Goal: Task Accomplishment & Management: Manage account settings

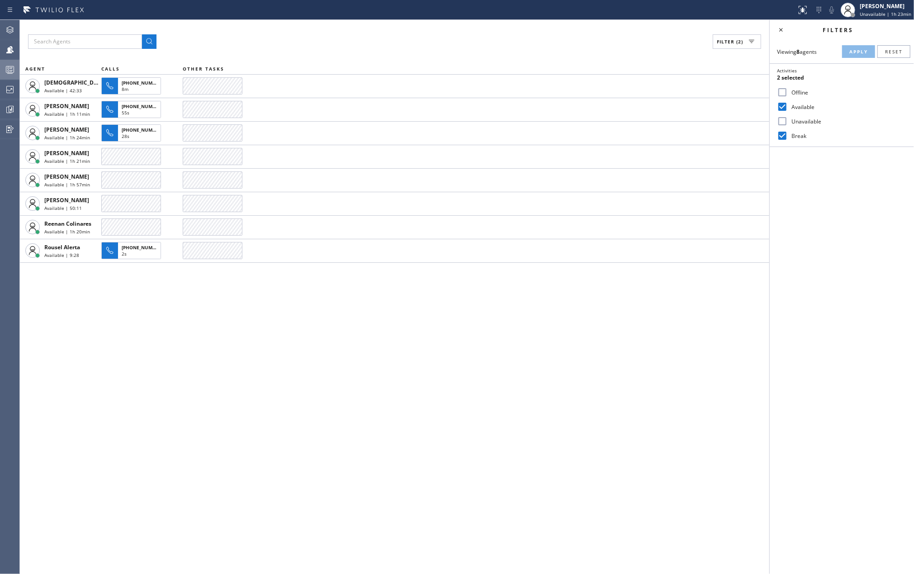
click at [11, 71] on icon at bounding box center [10, 71] width 5 height 6
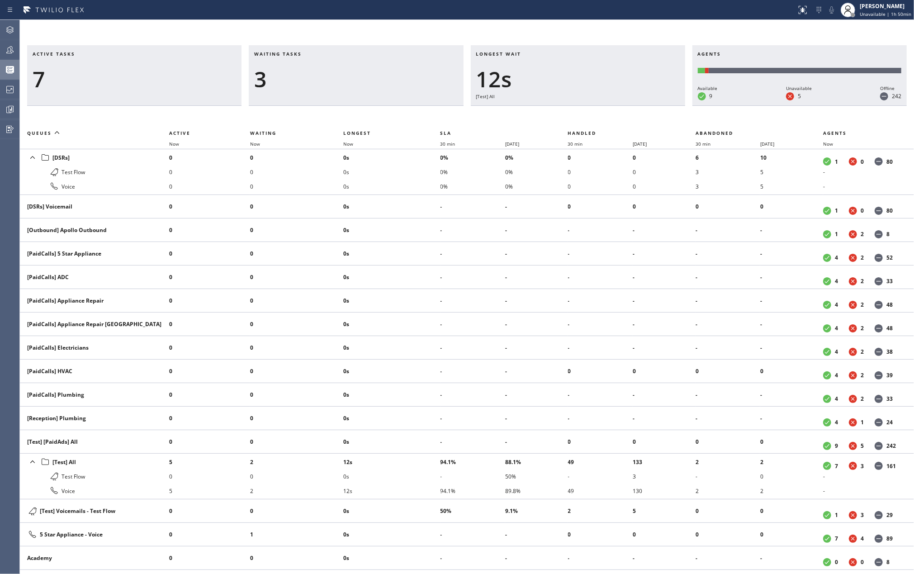
click at [353, 49] on div "Waiting tasks 3" at bounding box center [356, 75] width 214 height 61
click at [10, 48] on icon at bounding box center [9, 49] width 7 height 7
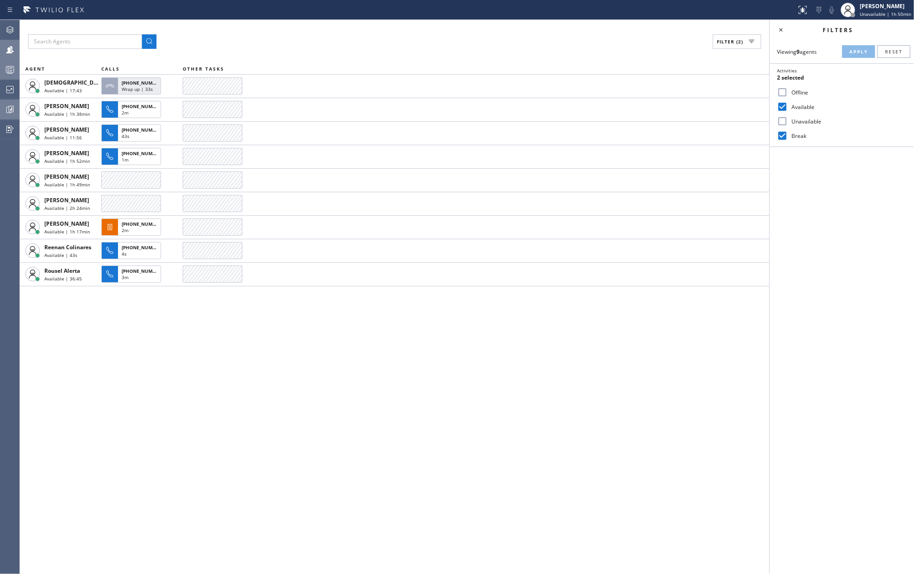
click at [10, 109] on icon at bounding box center [10, 109] width 11 height 11
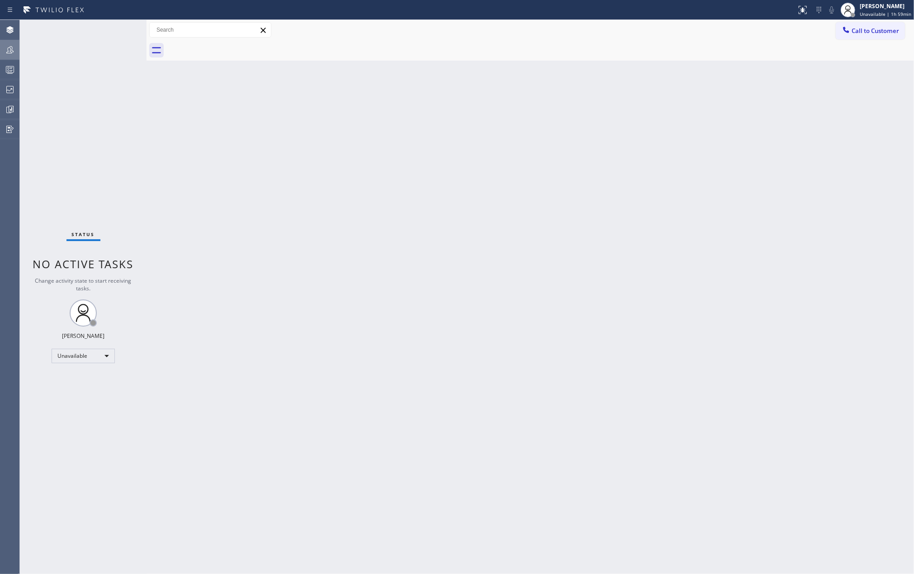
click at [12, 55] on div at bounding box center [10, 50] width 20 height 18
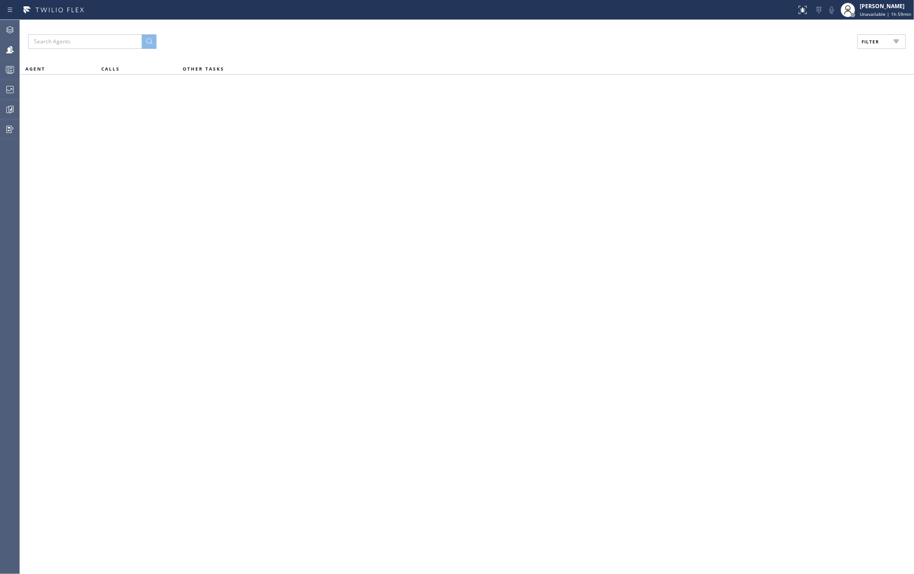
click at [874, 44] on span "Filter" at bounding box center [871, 41] width 18 height 6
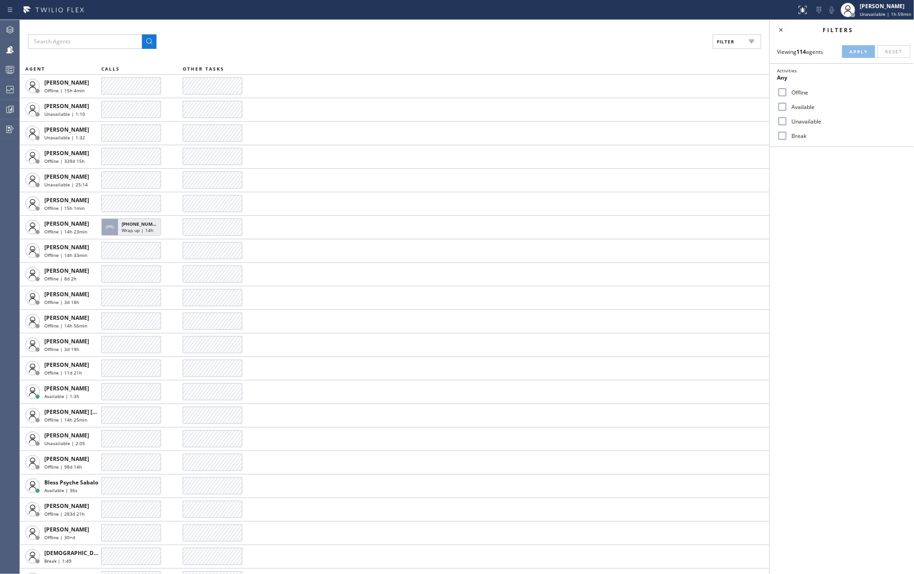
click at [782, 106] on input "Available" at bounding box center [782, 106] width 11 height 11
checkbox input "true"
click at [787, 133] on input "Break" at bounding box center [782, 135] width 11 height 11
checkbox input "true"
click at [862, 52] on span "Apply" at bounding box center [858, 51] width 19 height 6
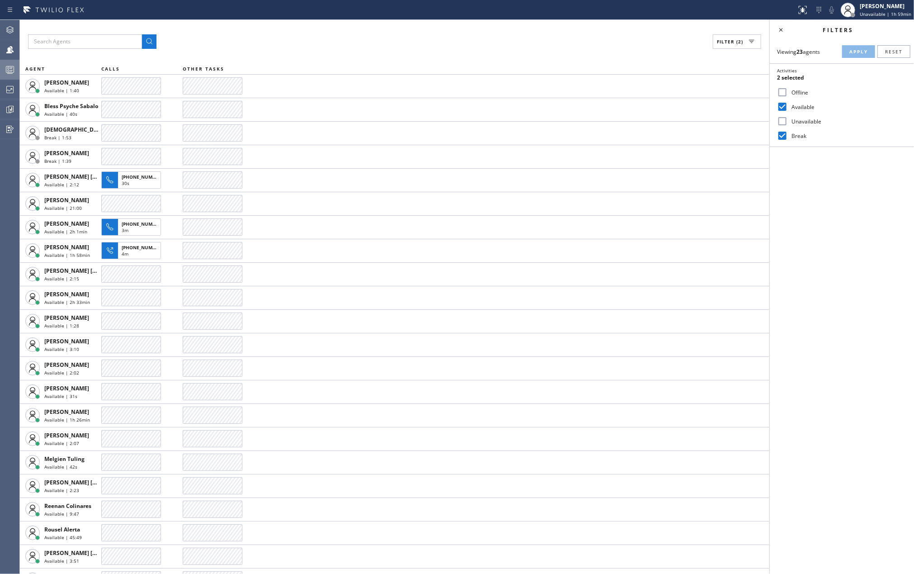
click at [15, 66] on div at bounding box center [10, 69] width 20 height 11
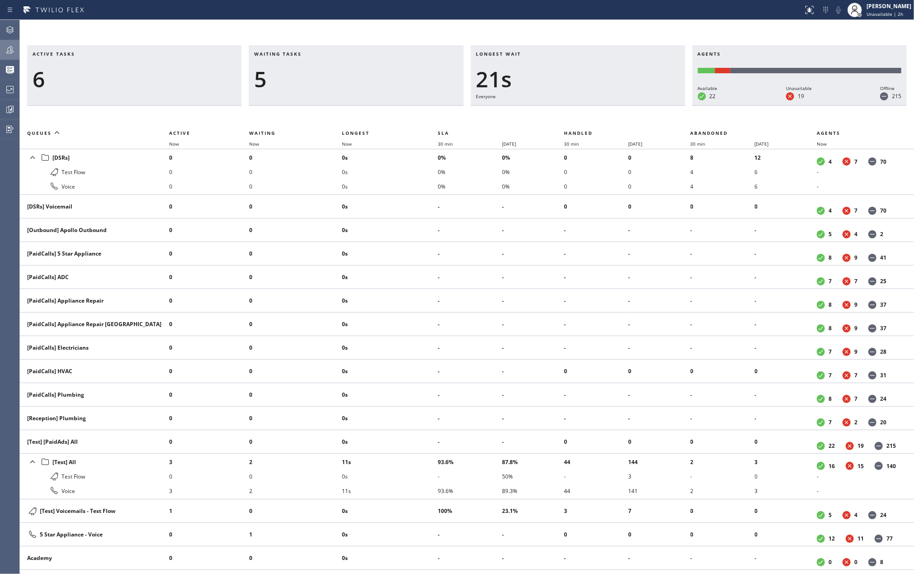
click at [7, 51] on icon at bounding box center [10, 49] width 11 height 11
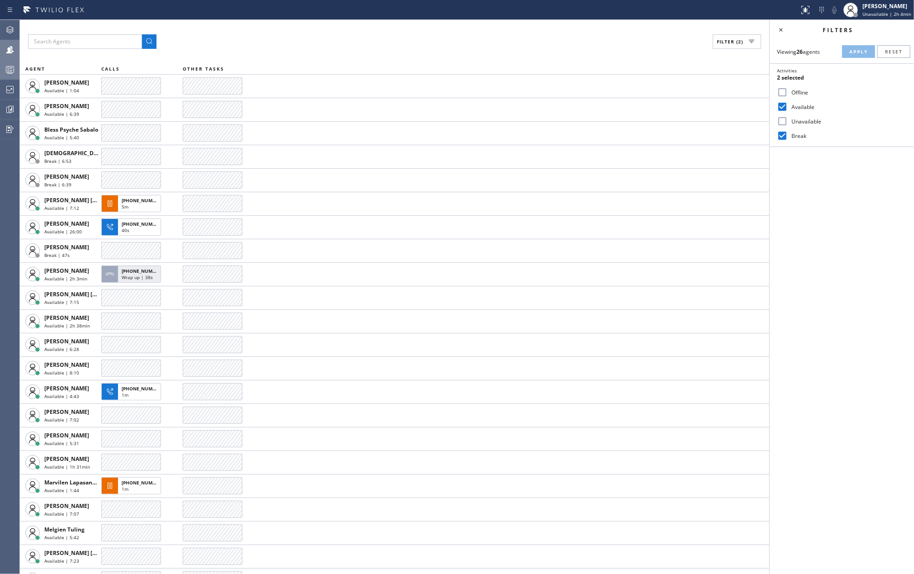
click at [8, 70] on circle at bounding box center [9, 71] width 2 height 2
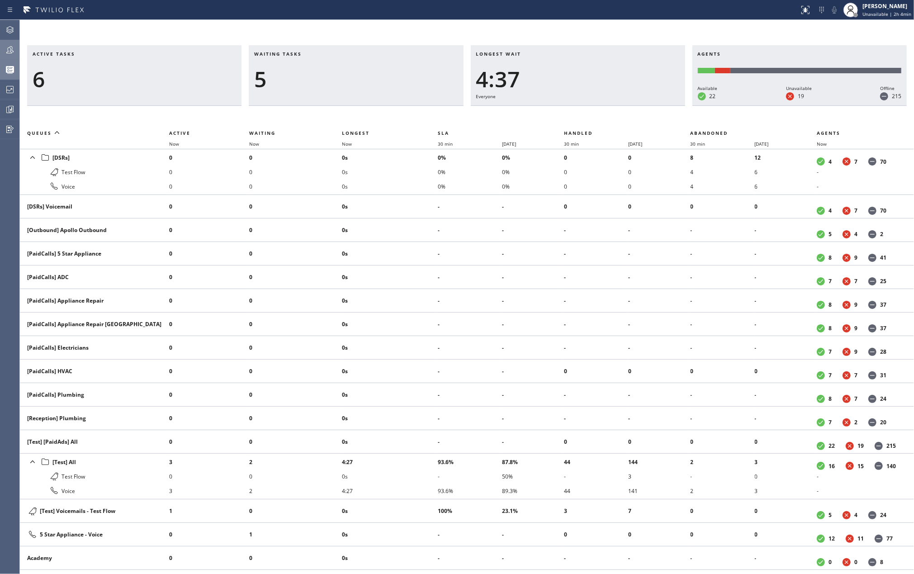
click at [348, 145] on span "Now" at bounding box center [347, 144] width 10 height 6
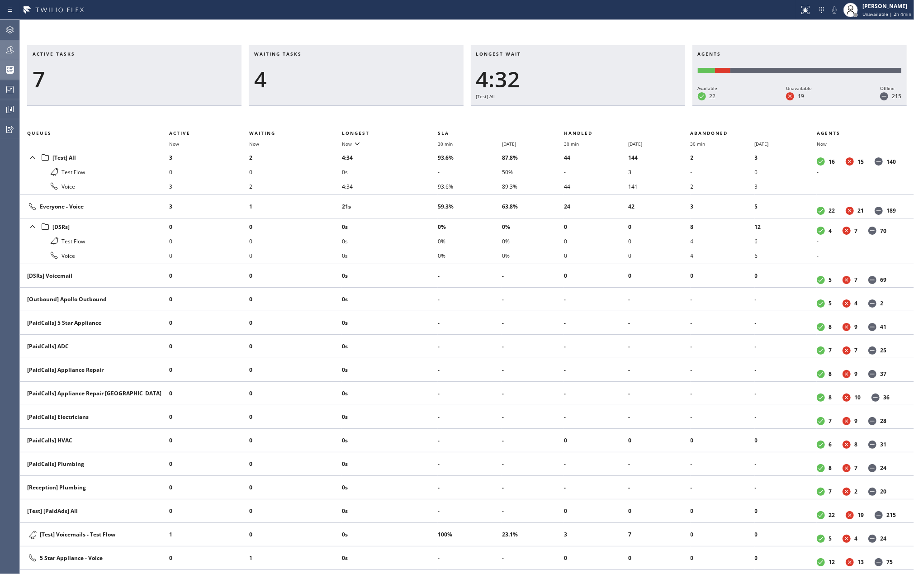
click at [6, 48] on icon at bounding box center [10, 49] width 11 height 11
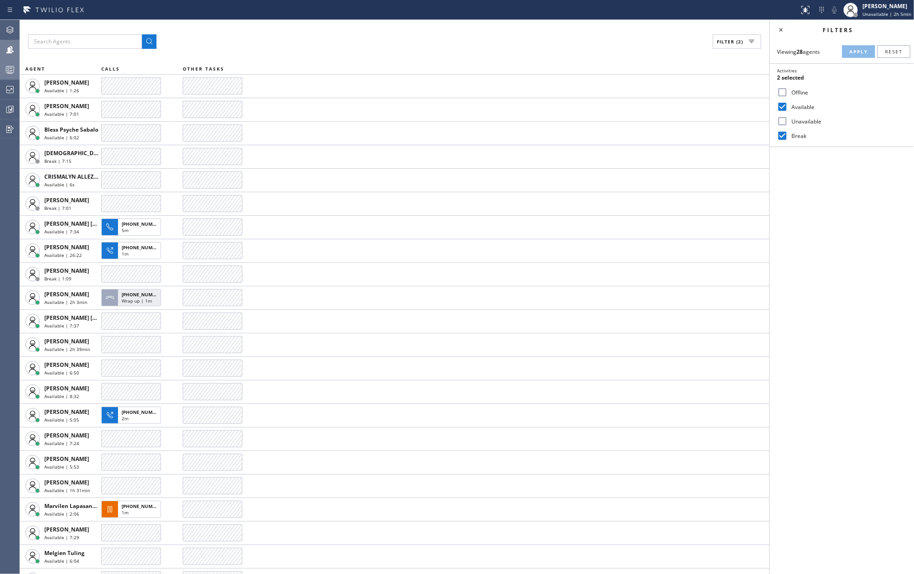
click at [5, 51] on icon at bounding box center [10, 49] width 11 height 11
click at [5, 70] on icon at bounding box center [10, 69] width 11 height 11
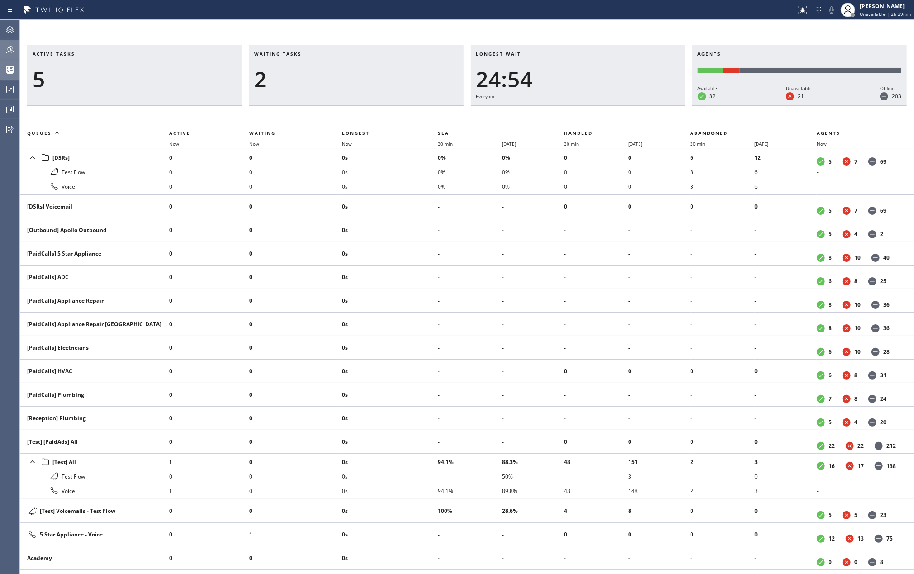
click at [8, 53] on icon at bounding box center [9, 49] width 7 height 7
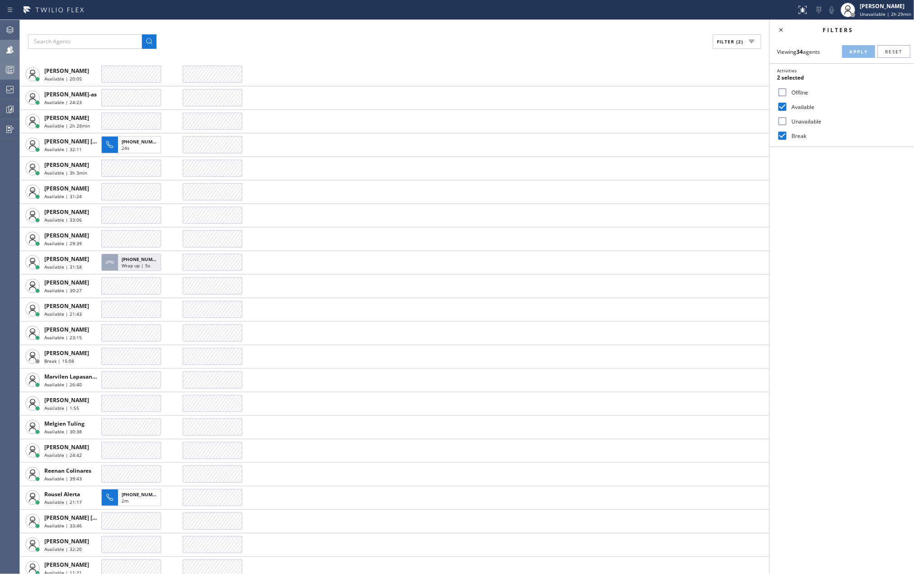
scroll to position [300, 0]
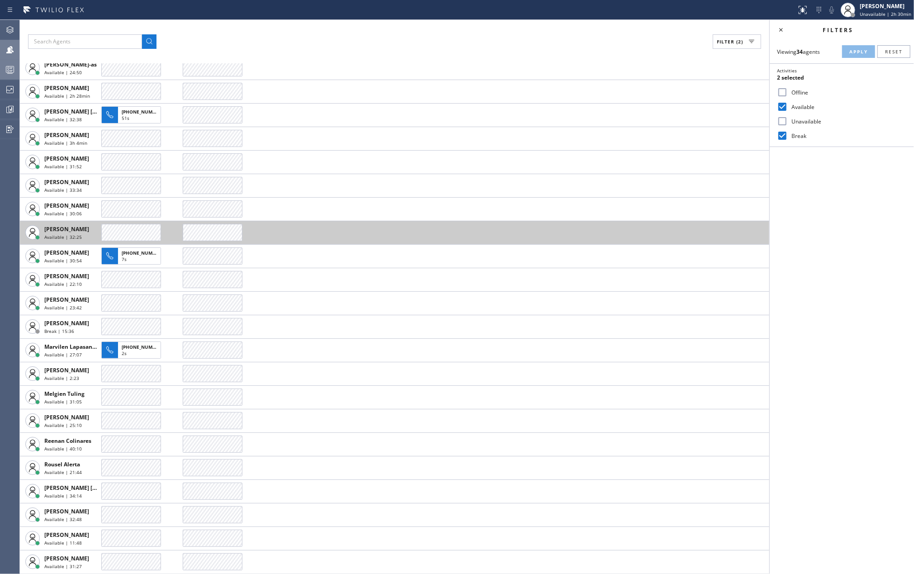
click at [0, 40] on button "Teams" at bounding box center [9, 50] width 19 height 20
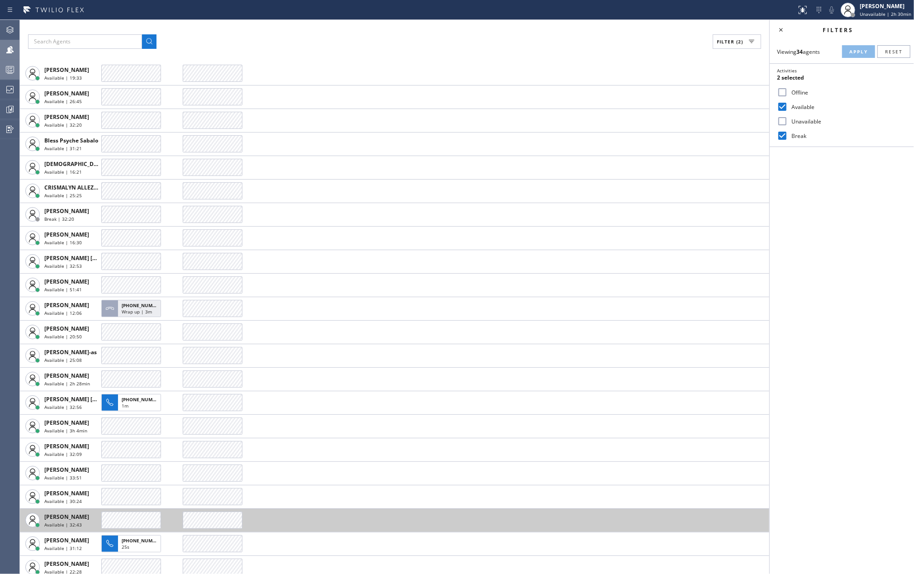
scroll to position [0, 0]
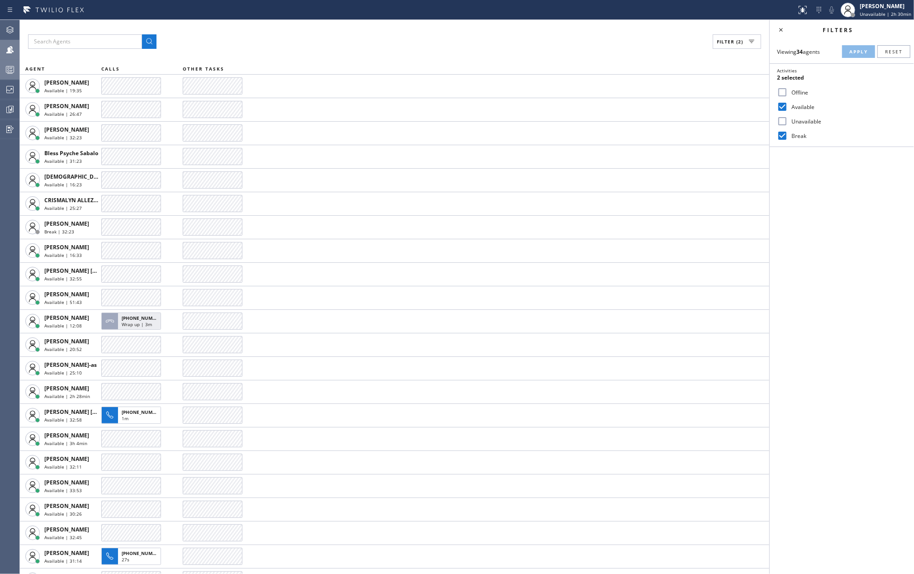
click at [783, 123] on input "Unavailable" at bounding box center [782, 121] width 11 height 11
checkbox input "true"
click at [785, 93] on input "Offline" at bounding box center [782, 92] width 11 height 11
click at [850, 51] on span "Apply" at bounding box center [858, 51] width 19 height 6
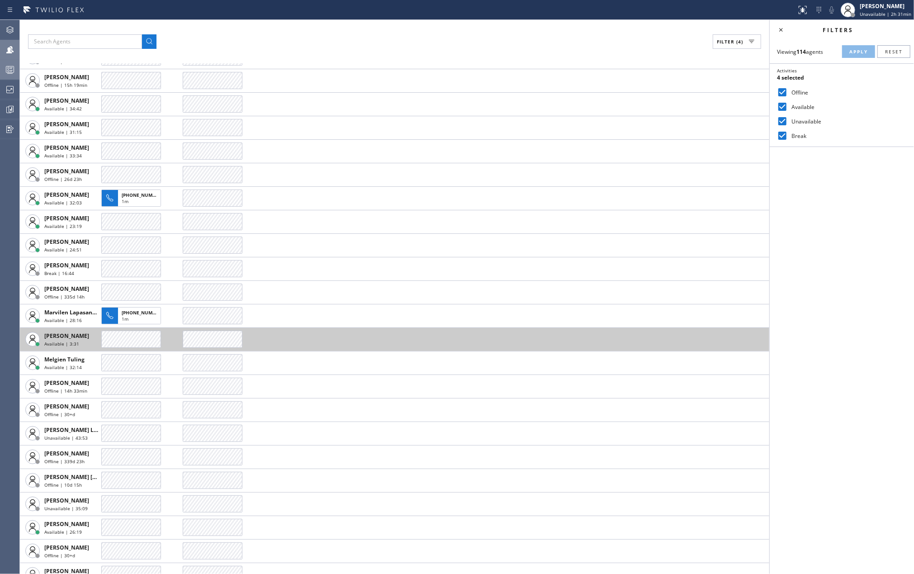
scroll to position [1688, 0]
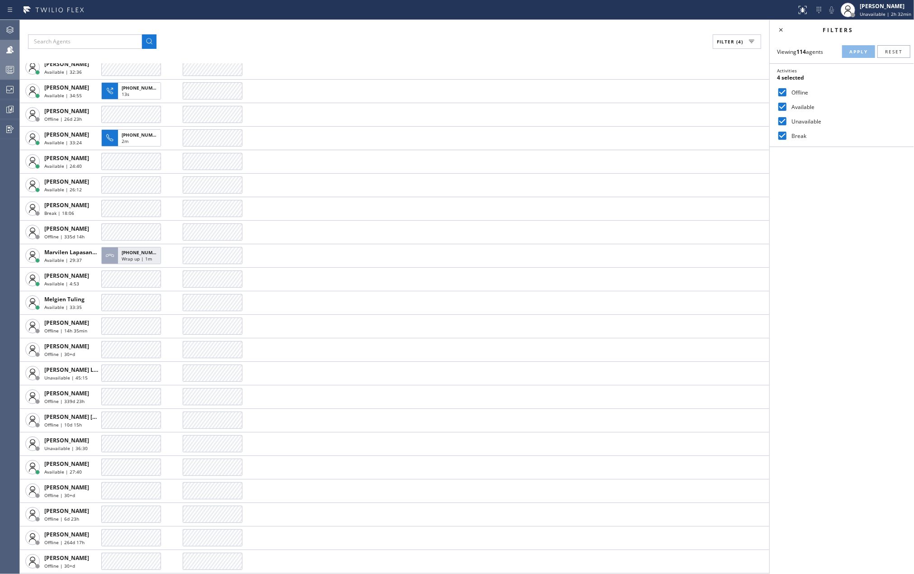
click at [786, 91] on input "Offline" at bounding box center [782, 92] width 11 height 11
checkbox input "false"
click at [785, 135] on input "Break" at bounding box center [782, 135] width 11 height 11
checkbox input "false"
click at [787, 121] on input "Unavailable" at bounding box center [782, 121] width 11 height 11
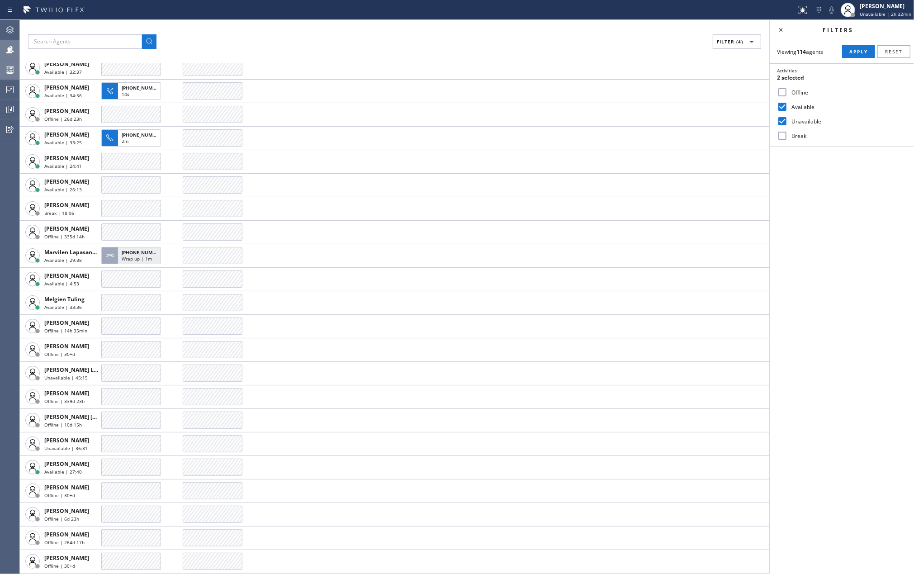
checkbox input "false"
click at [865, 50] on span "Apply" at bounding box center [858, 51] width 19 height 6
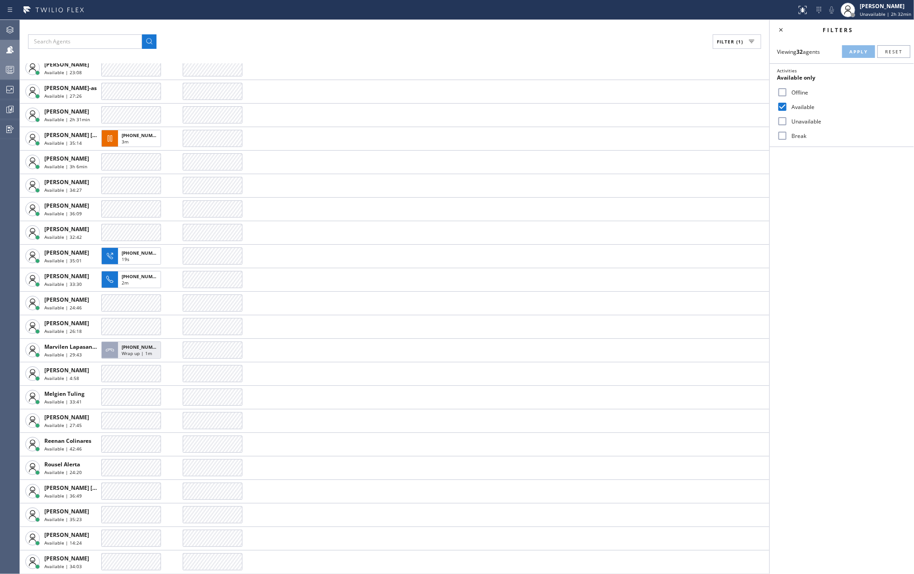
click at [13, 65] on icon at bounding box center [10, 69] width 11 height 11
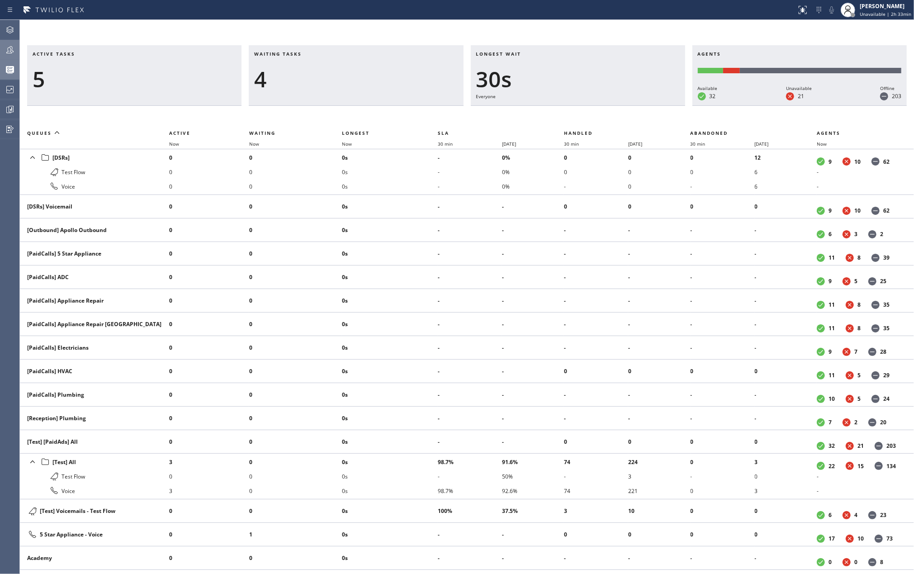
click at [342, 142] on th "Now" at bounding box center [295, 143] width 93 height 11
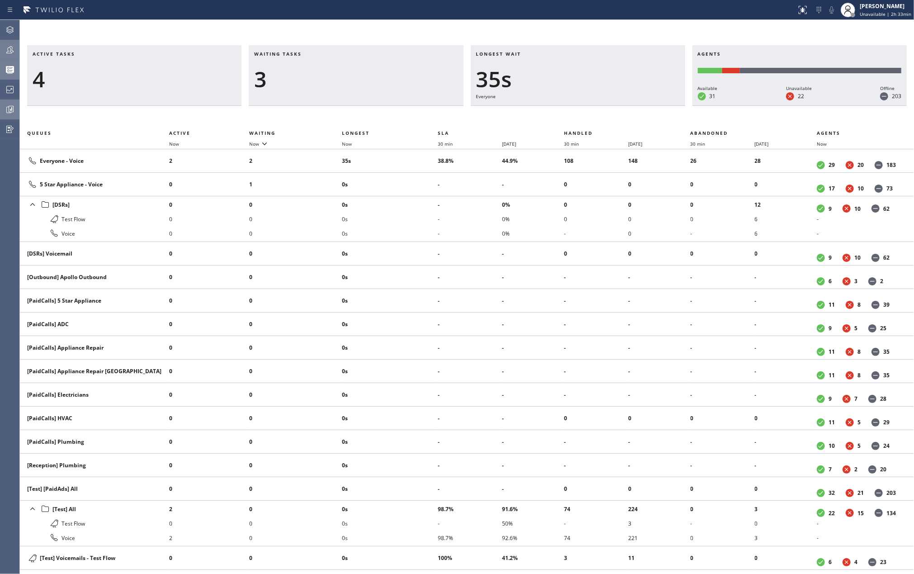
click at [9, 108] on icon at bounding box center [10, 109] width 11 height 11
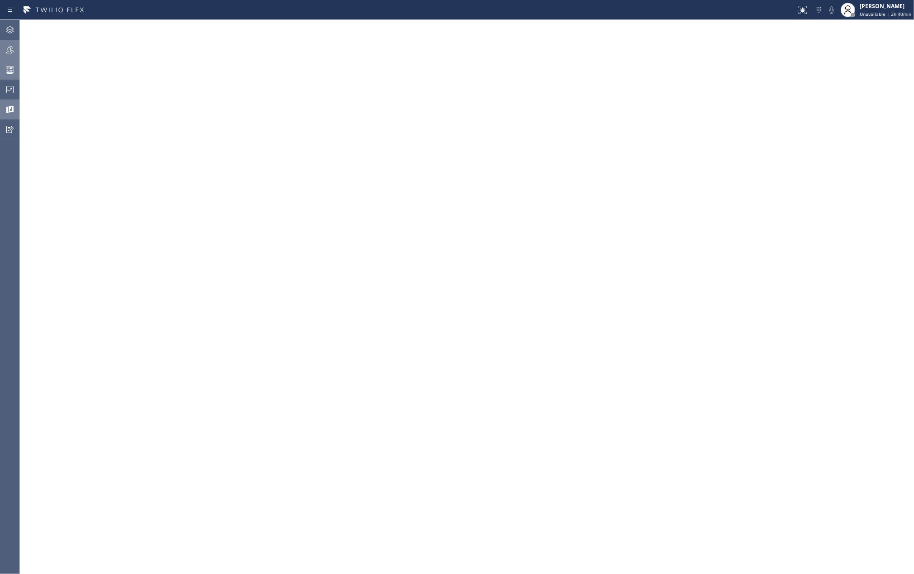
click at [7, 109] on icon at bounding box center [10, 109] width 7 height 7
click at [540, 17] on div "Status report No issues detected If you experience an issue, please download th…" at bounding box center [457, 10] width 914 height 20
click at [8, 66] on icon at bounding box center [10, 69] width 11 height 11
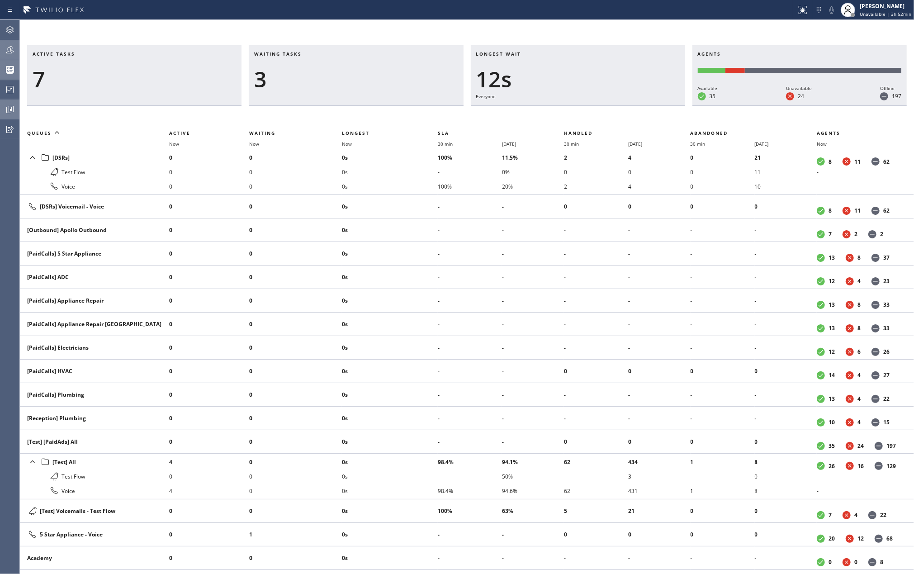
click at [11, 109] on icon at bounding box center [11, 109] width 2 height 4
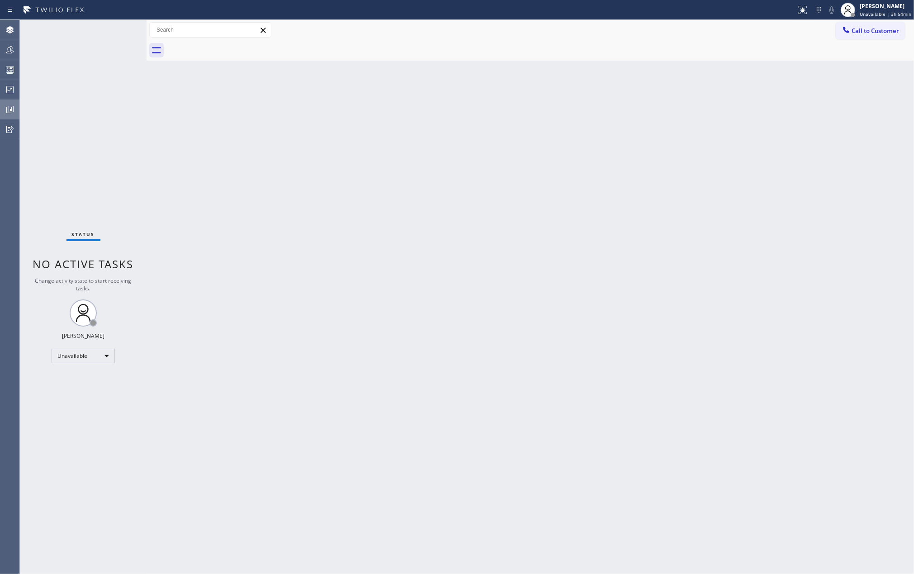
click at [9, 109] on icon at bounding box center [10, 109] width 11 height 11
click at [0, 46] on div at bounding box center [10, 49] width 20 height 11
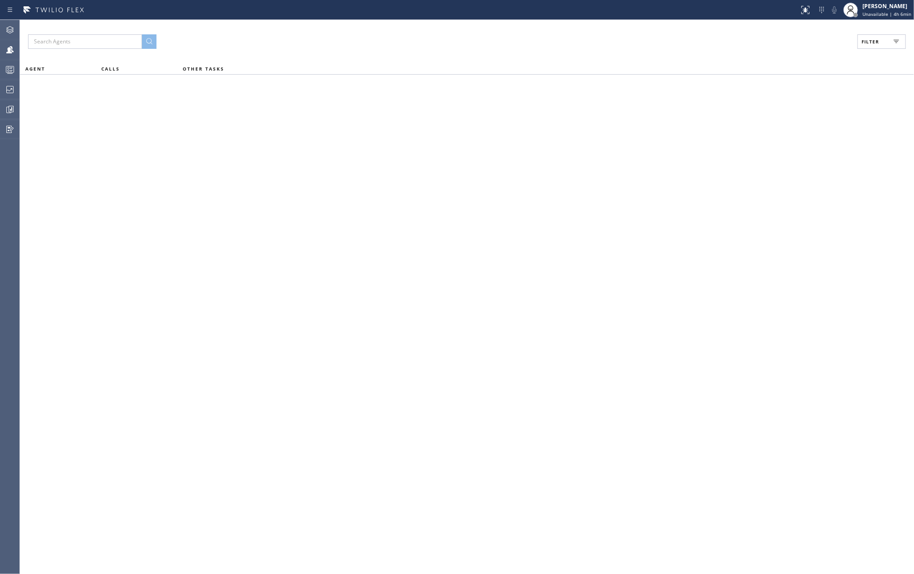
click at [874, 44] on span "Filter" at bounding box center [871, 41] width 18 height 6
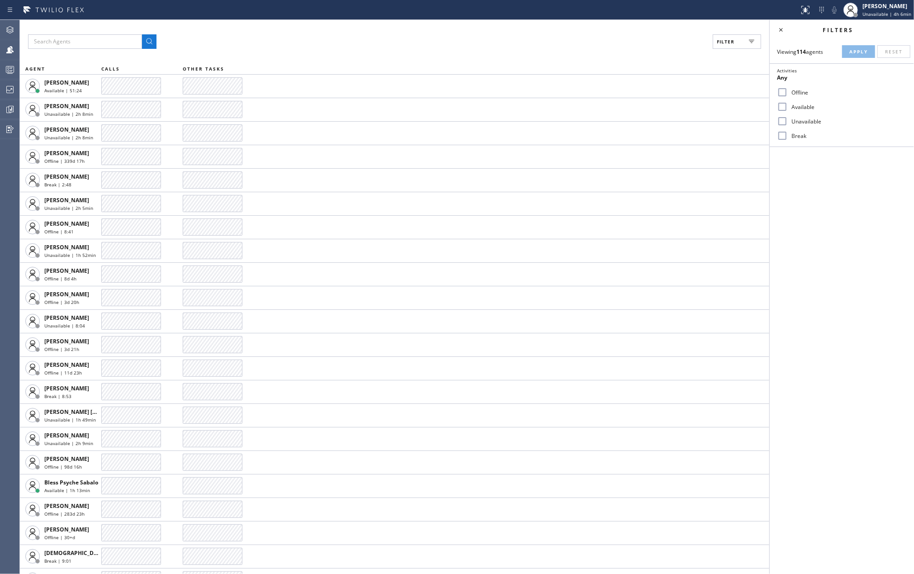
click at [785, 109] on input "Available" at bounding box center [782, 106] width 11 height 11
checkbox input "true"
click at [782, 122] on input "Unavailable" at bounding box center [782, 121] width 11 height 11
checkbox input "true"
click at [851, 52] on span "Apply" at bounding box center [858, 51] width 19 height 6
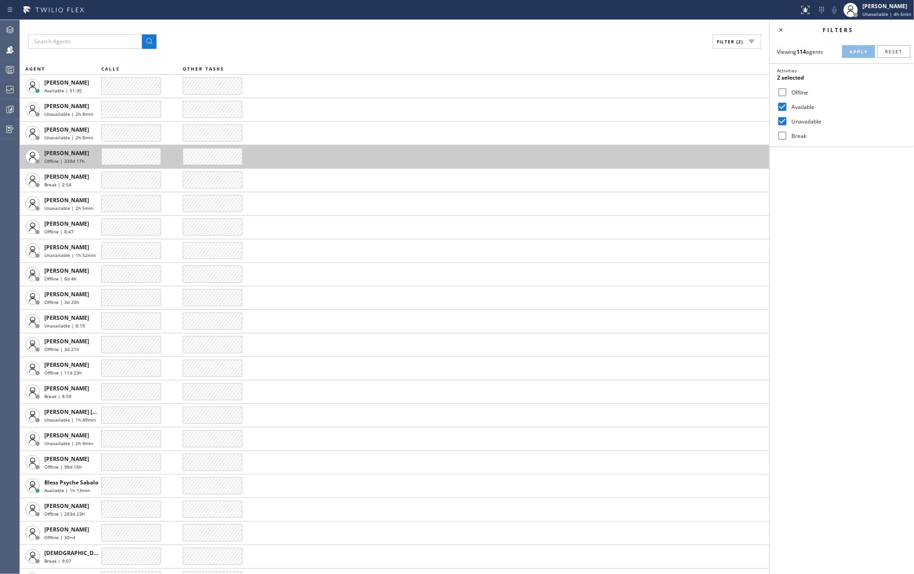
click at [389, 47] on div "Filter (2)" at bounding box center [394, 41] width 733 height 14
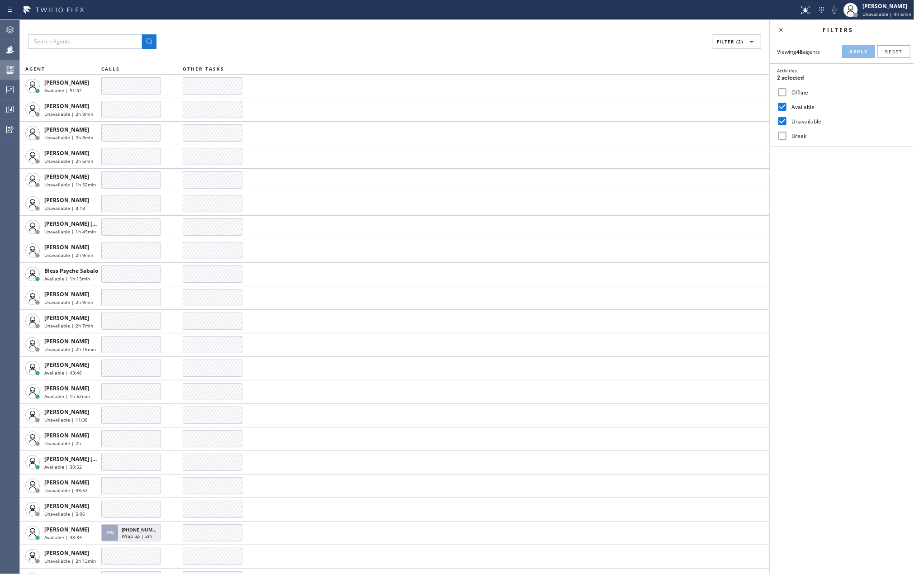
click at [9, 62] on div at bounding box center [10, 70] width 20 height 18
